Goal: Check status: Check status

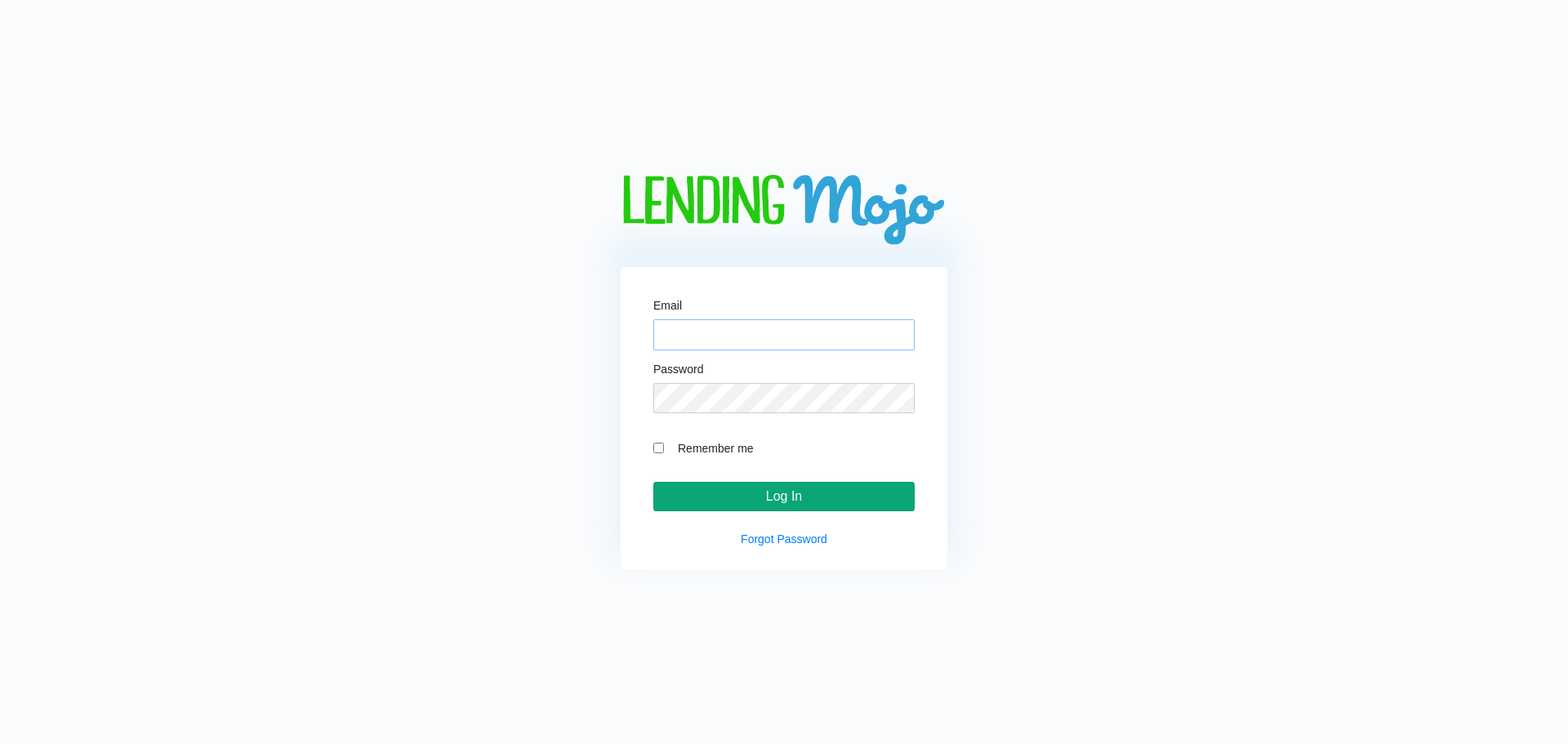
type input "[PERSON_NAME][EMAIL_ADDRESS][DOMAIN_NAME]"
click at [890, 494] on input "Log In" at bounding box center [784, 495] width 262 height 29
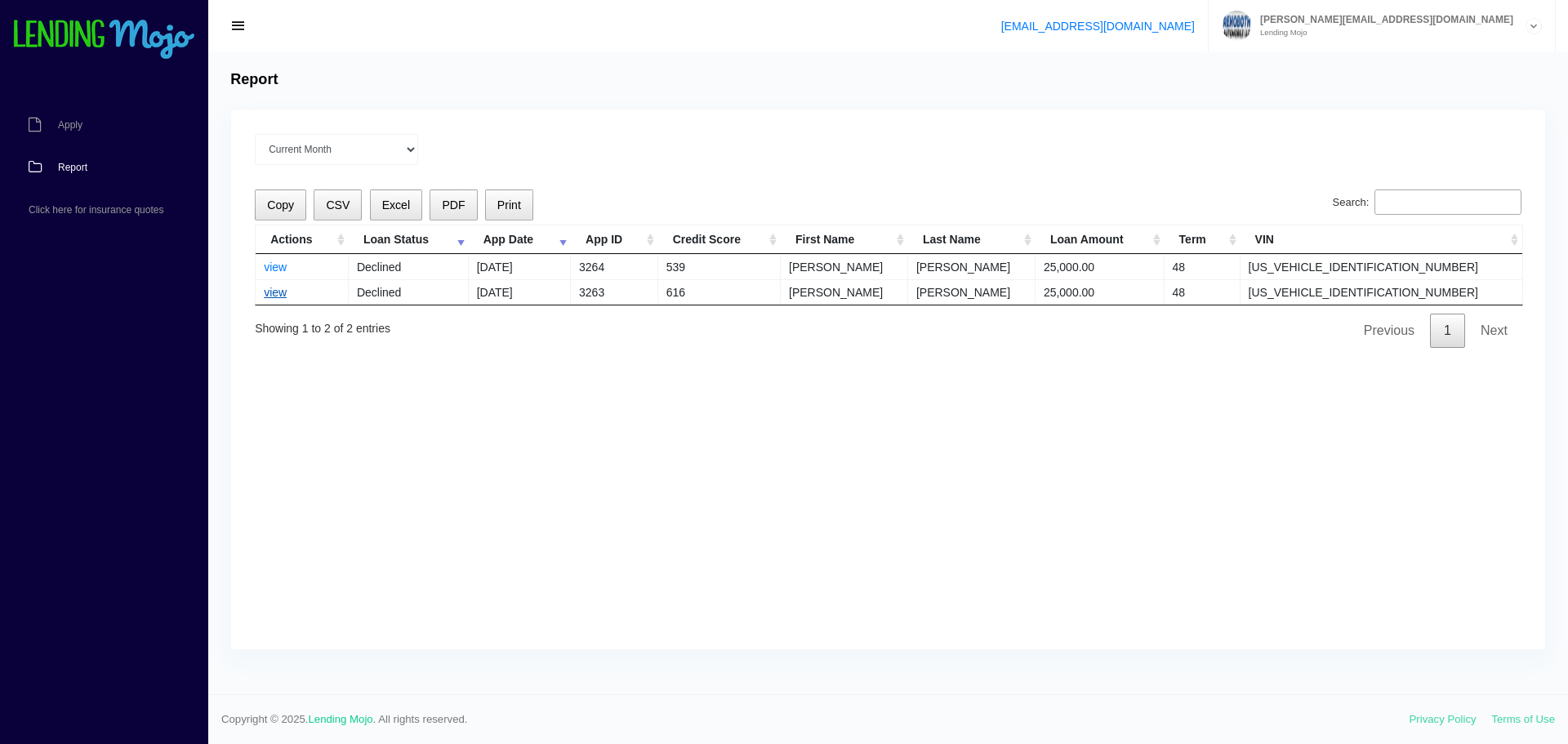
click at [280, 292] on link "view" at bounding box center [275, 292] width 23 height 13
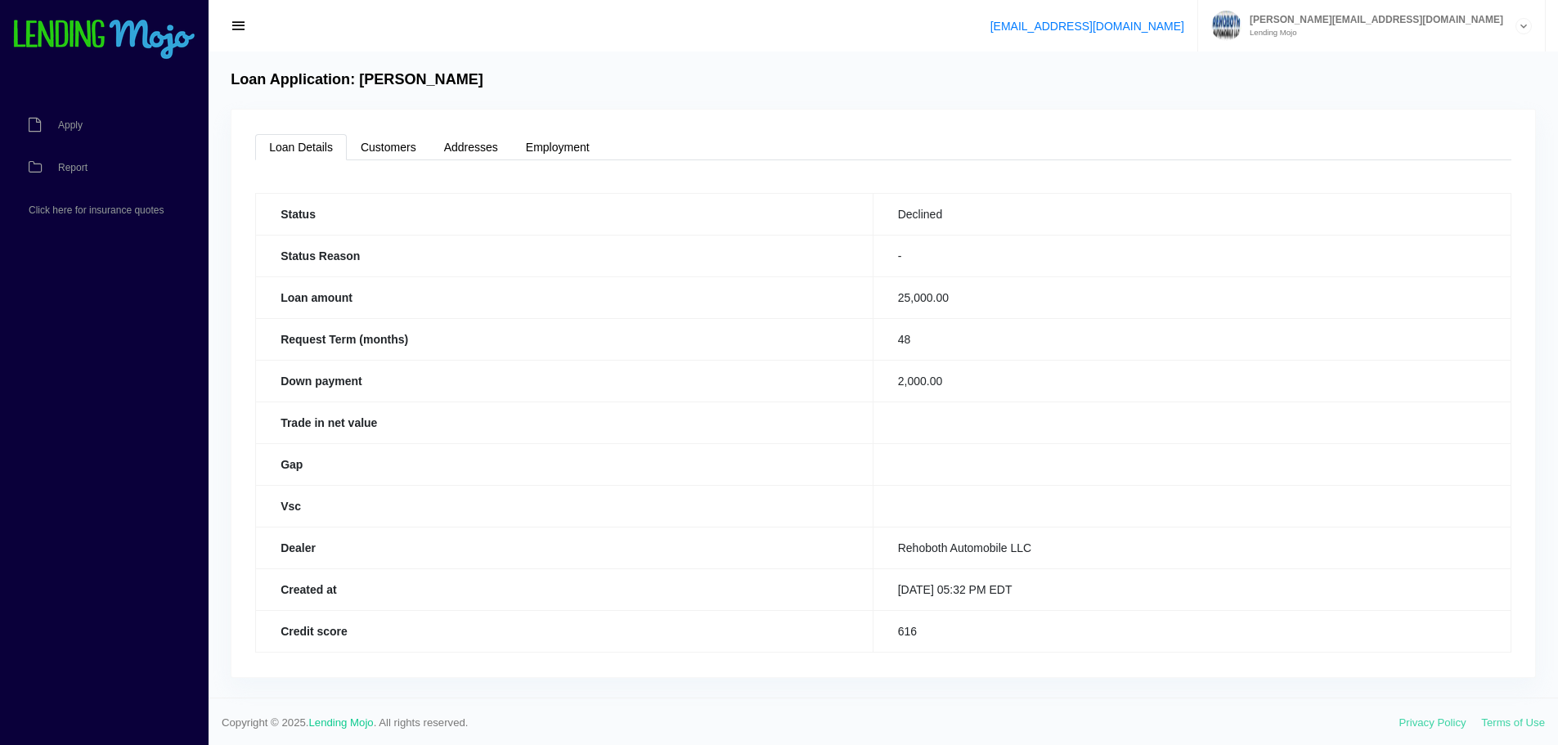
scroll to position [2, 0]
click at [408, 147] on link "Customers" at bounding box center [388, 145] width 83 height 26
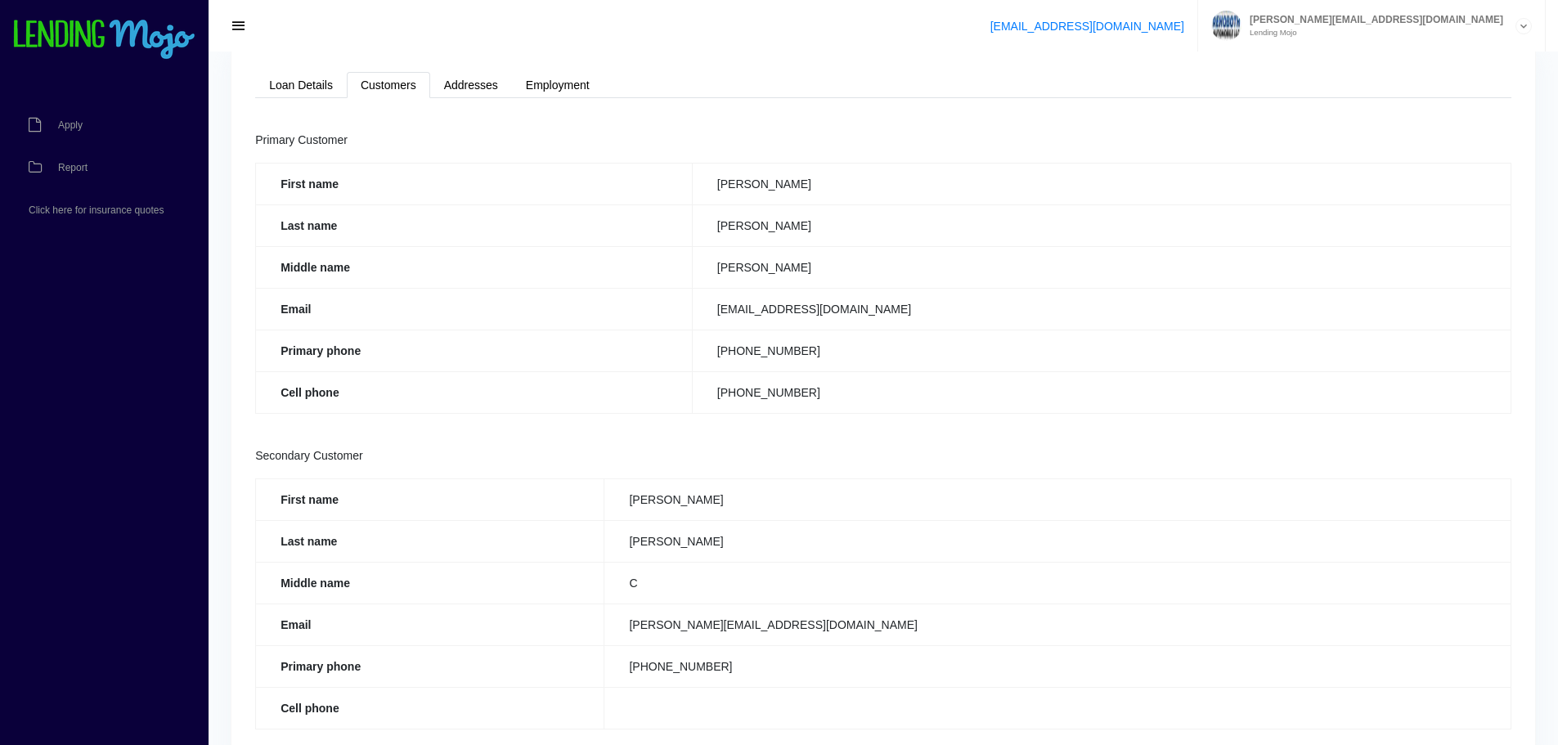
scroll to position [0, 0]
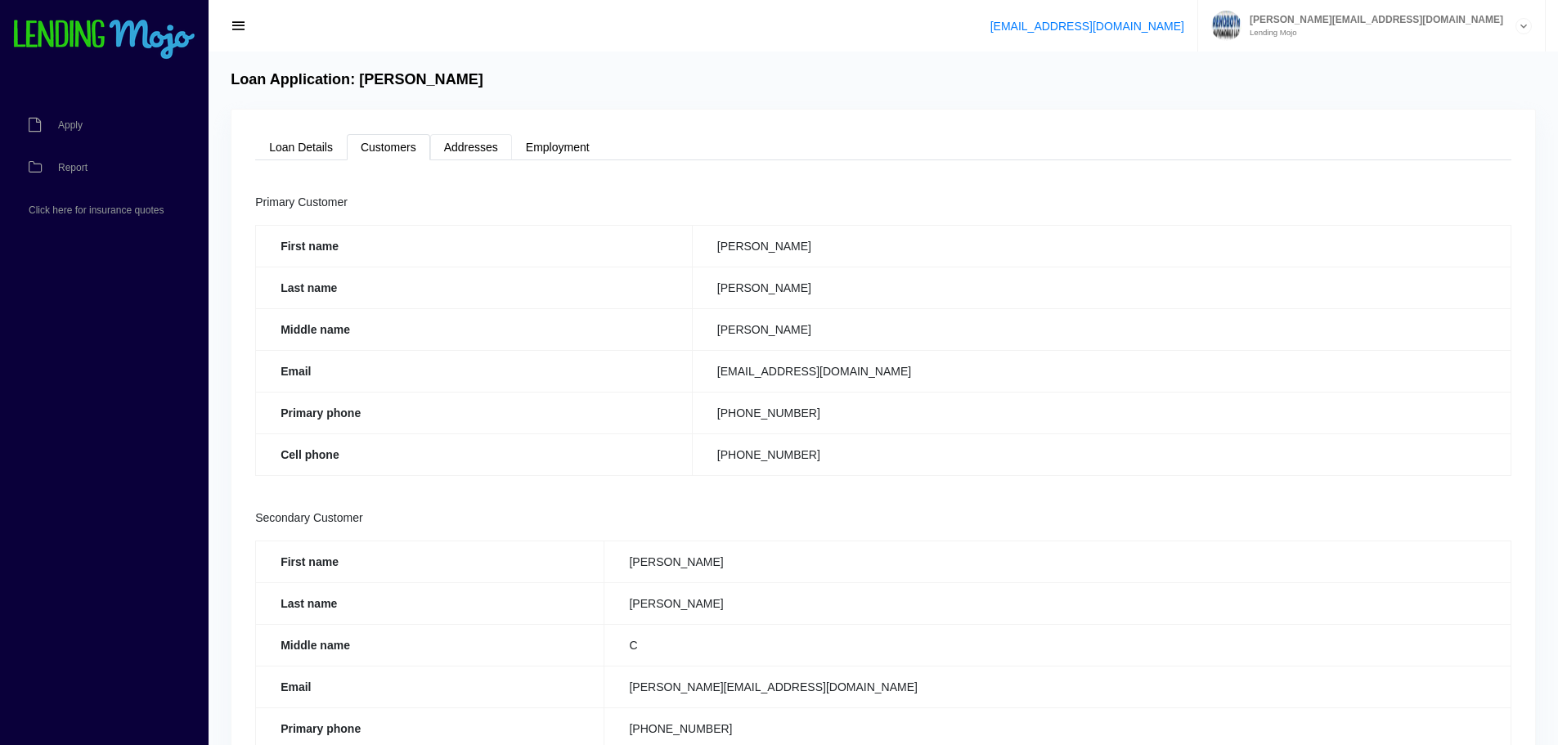
click at [482, 146] on link "Addresses" at bounding box center [471, 147] width 82 height 26
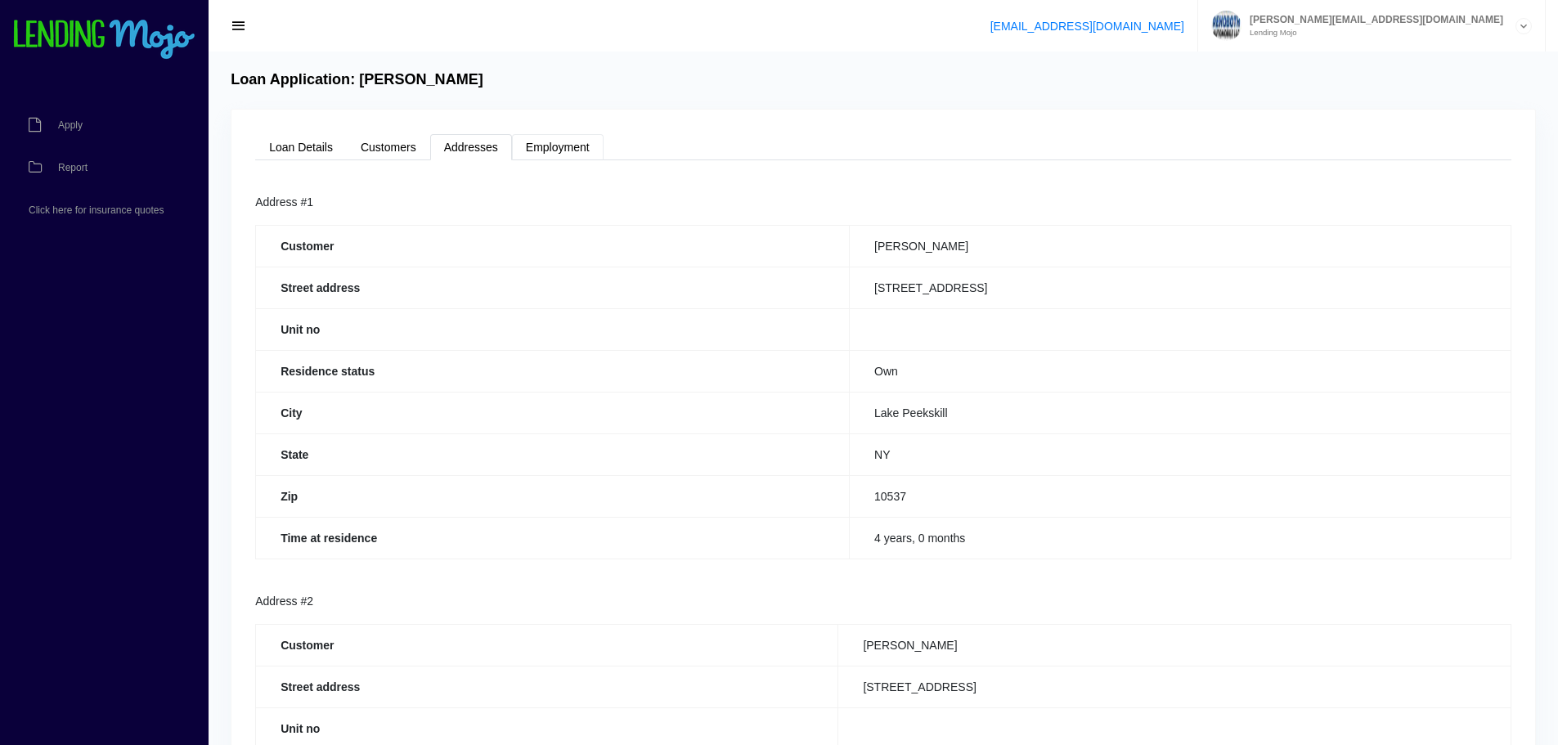
click at [552, 149] on link "Employment" at bounding box center [558, 147] width 92 height 26
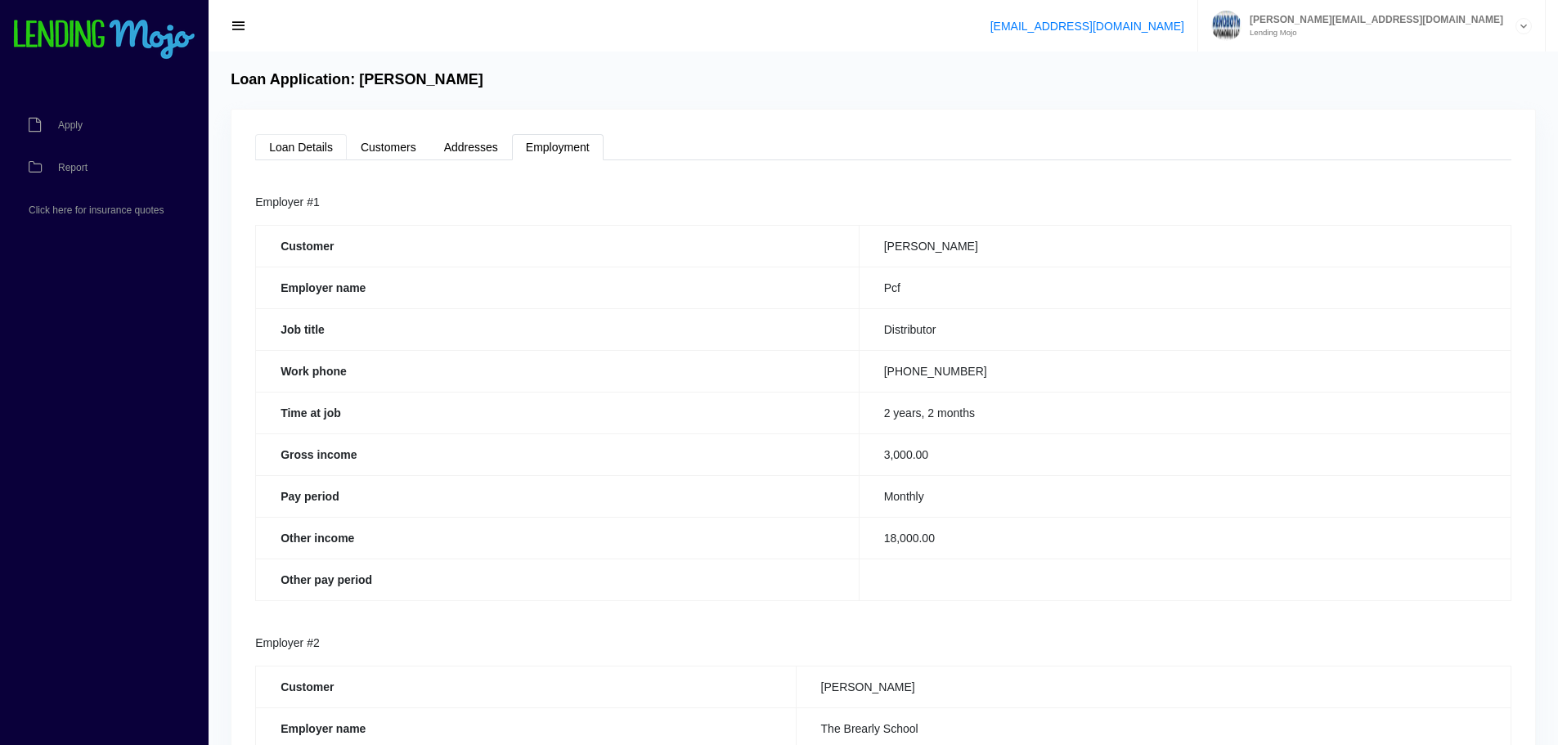
click at [309, 141] on link "Loan Details" at bounding box center [301, 147] width 92 height 26
